Goal: Task Accomplishment & Management: Manage account settings

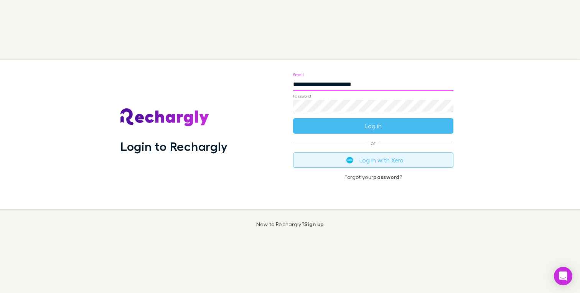
click at [366, 162] on button "Log in with Xero" at bounding box center [373, 159] width 160 height 15
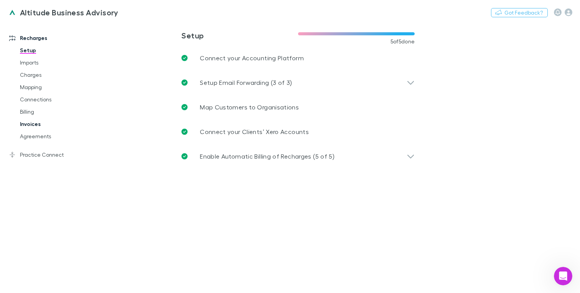
click at [26, 123] on link "Invoices" at bounding box center [53, 124] width 82 height 12
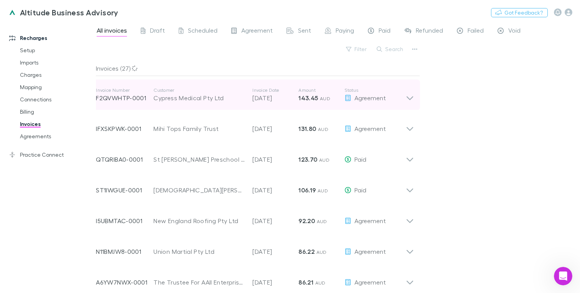
scroll to position [59, 0]
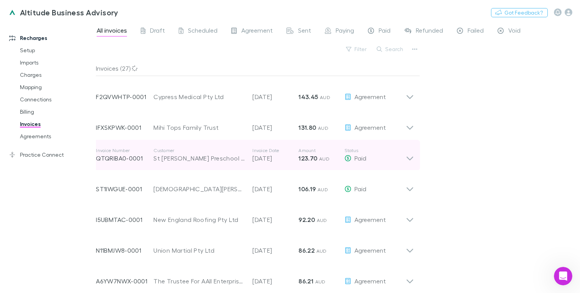
click at [409, 158] on icon at bounding box center [410, 154] width 8 height 15
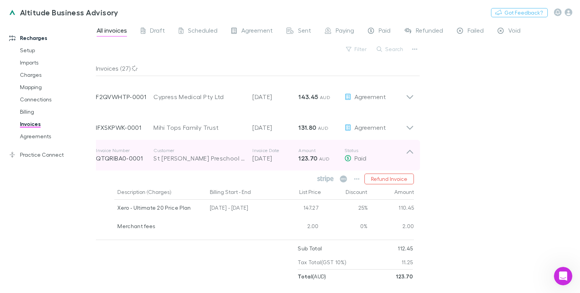
click at [409, 157] on icon at bounding box center [410, 154] width 8 height 15
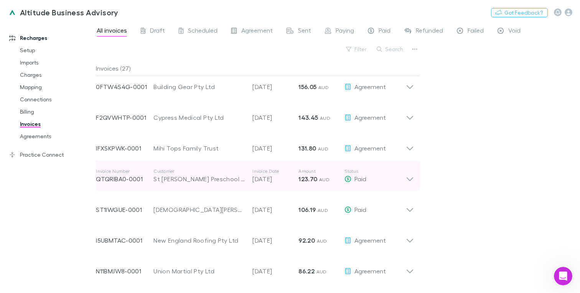
scroll to position [0, 0]
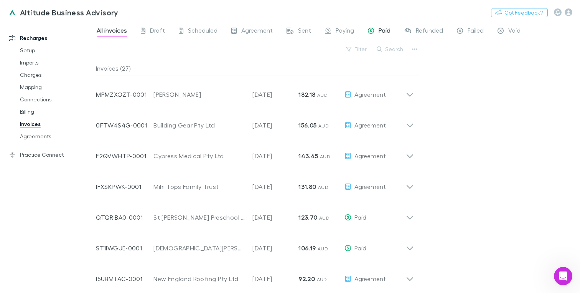
click at [382, 26] on link "Paid" at bounding box center [379, 31] width 24 height 12
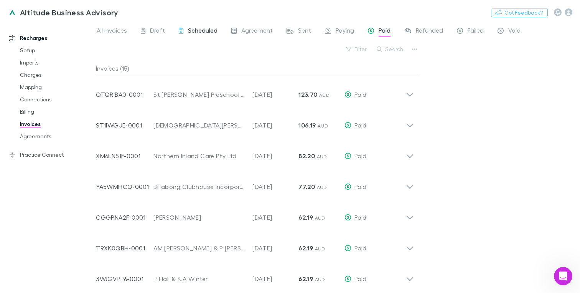
click at [201, 25] on link "Scheduled" at bounding box center [198, 31] width 40 height 12
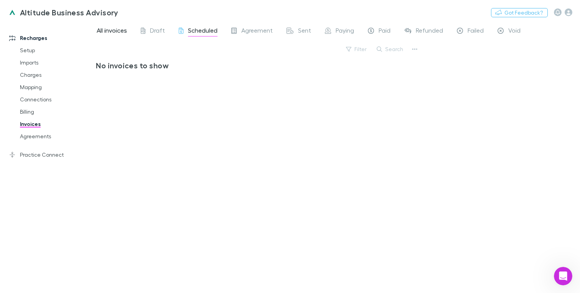
click at [103, 30] on span "All invoices" at bounding box center [112, 31] width 30 height 10
